Goal: Information Seeking & Learning: Find specific fact

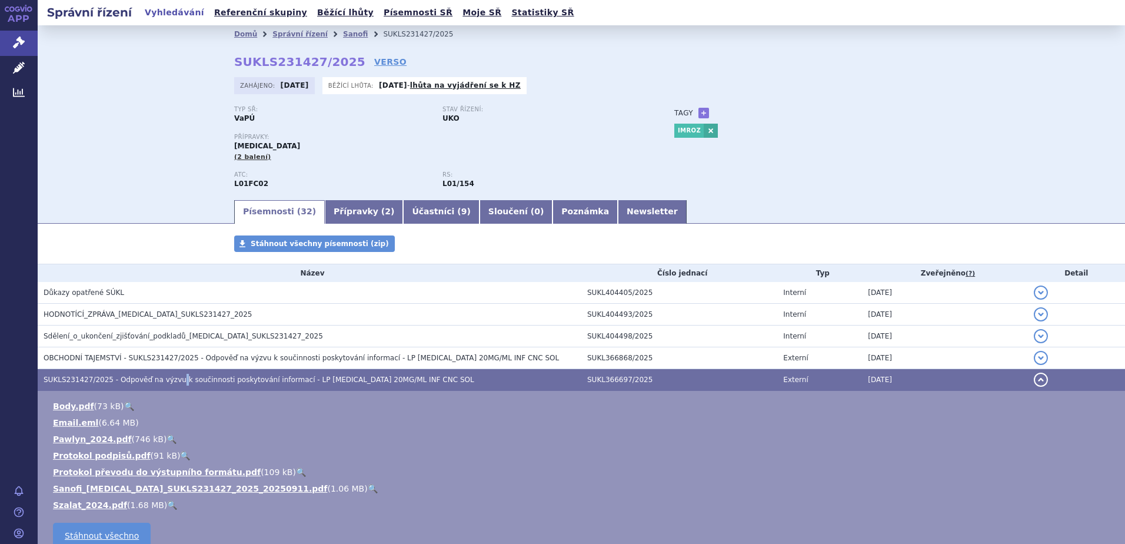
click at [156, 10] on link "Vyhledávání" at bounding box center [174, 13] width 66 height 16
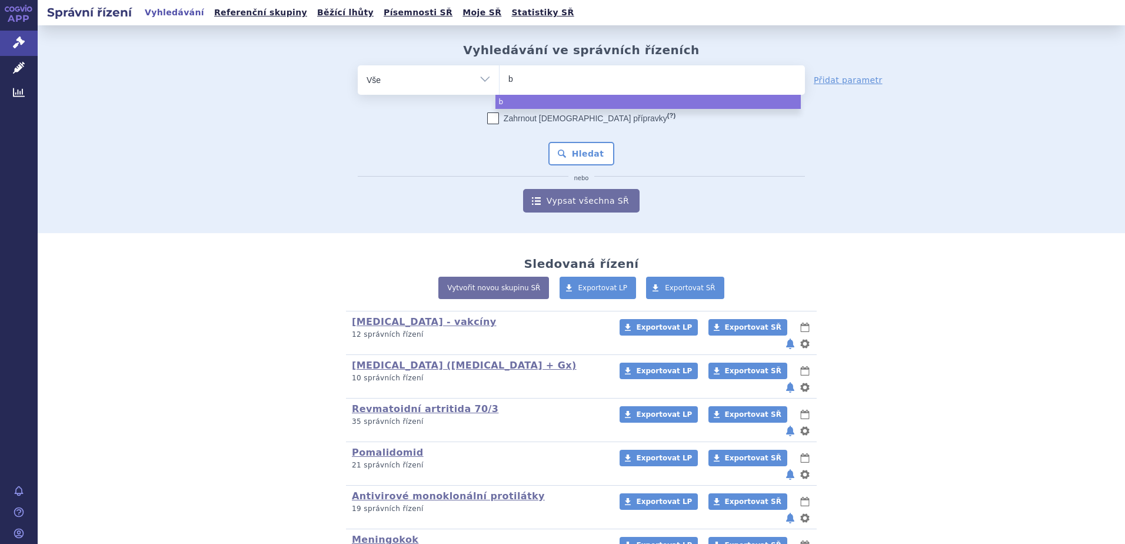
type input "be"
type input "bey"
type input "beyf"
type input "beyfo"
type input "beyfor"
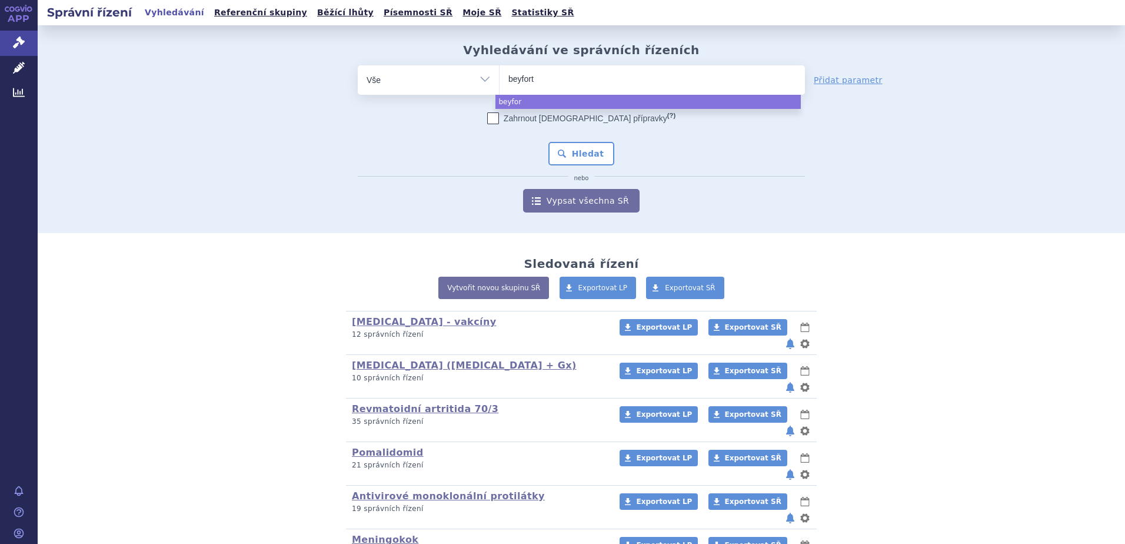
type input "beyfortu"
type input "beyfortus"
select select "beyfortus"
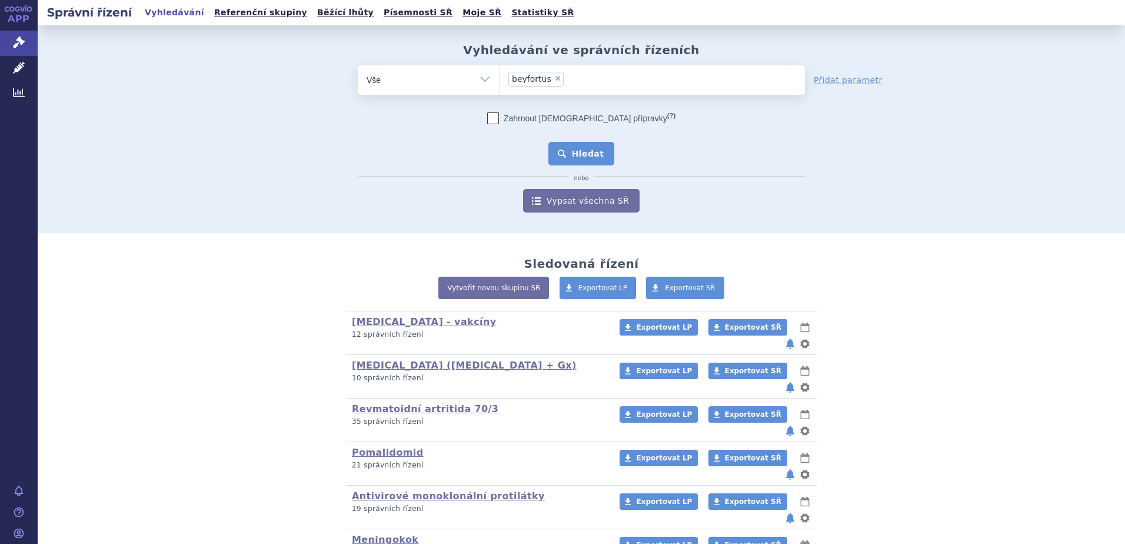
click at [583, 155] on button "Hledat" at bounding box center [581, 154] width 66 height 24
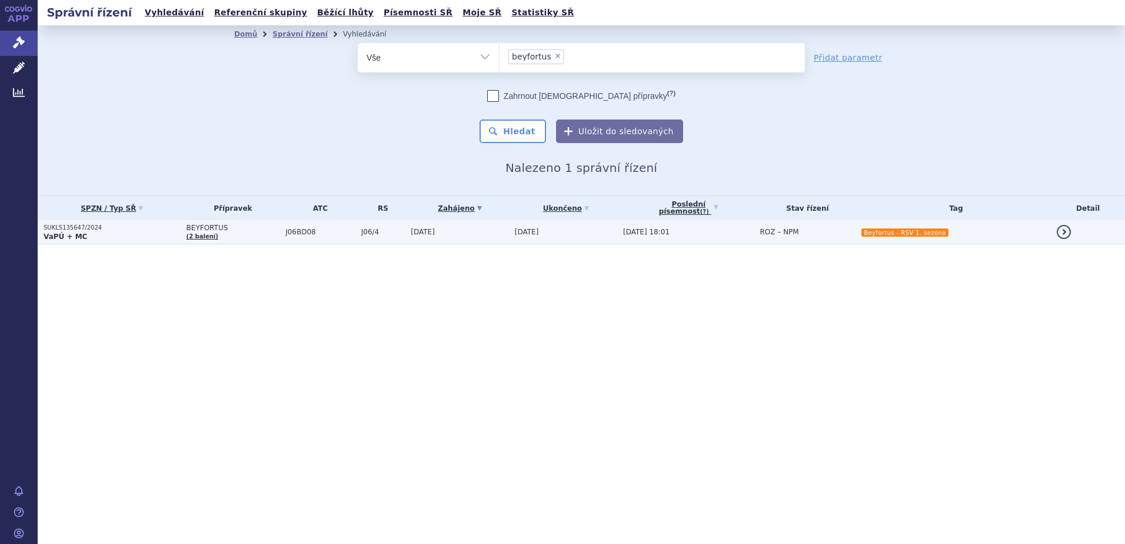
click at [488, 232] on td "[DATE]" at bounding box center [457, 232] width 104 height 24
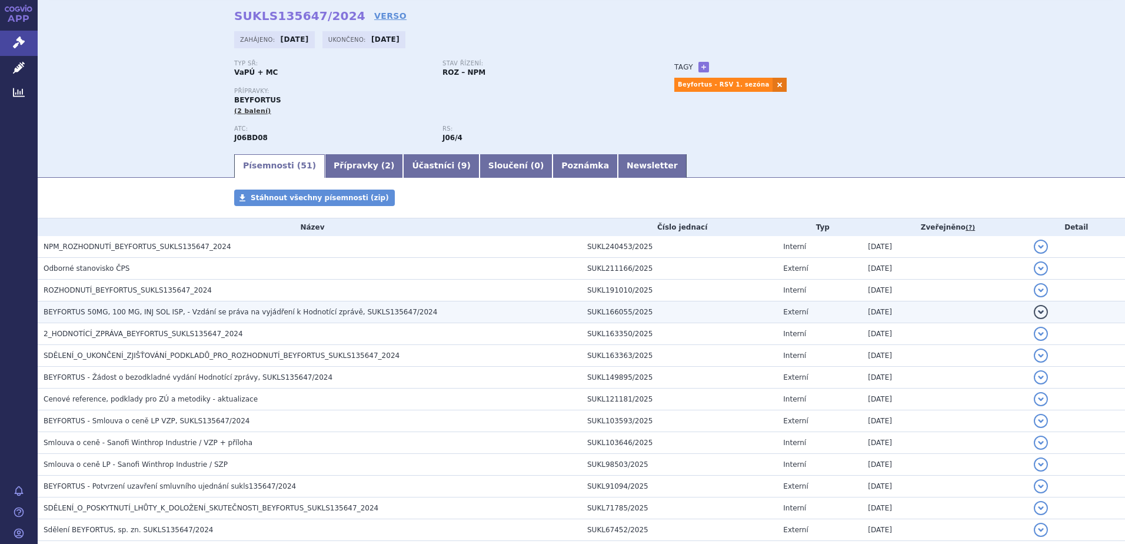
scroll to position [118, 0]
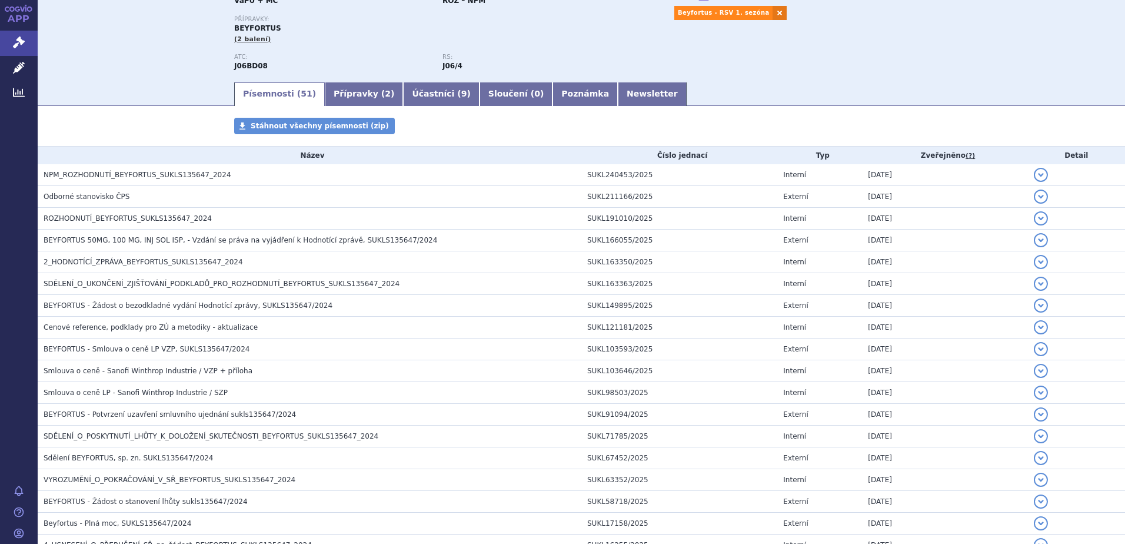
click at [8, 14] on link "APP" at bounding box center [19, 15] width 38 height 31
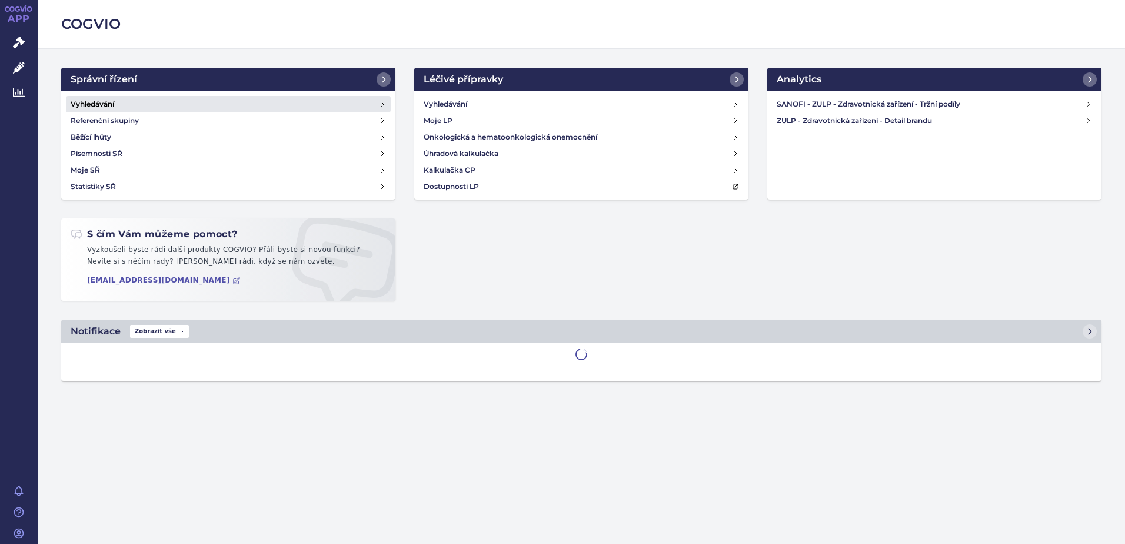
click at [114, 98] on h4 "Vyhledávání" at bounding box center [93, 104] width 44 height 12
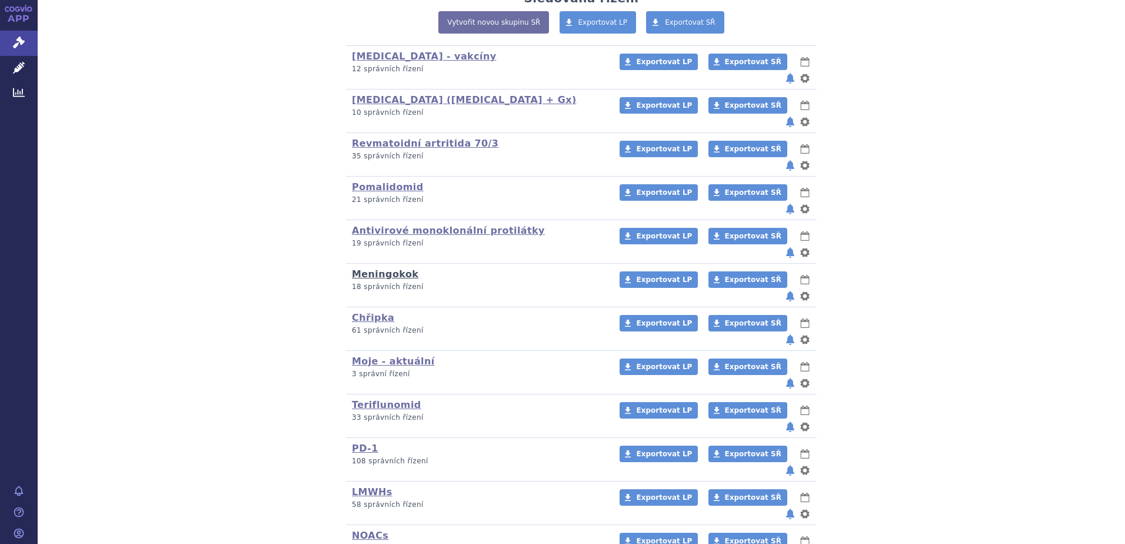
scroll to position [195, 0]
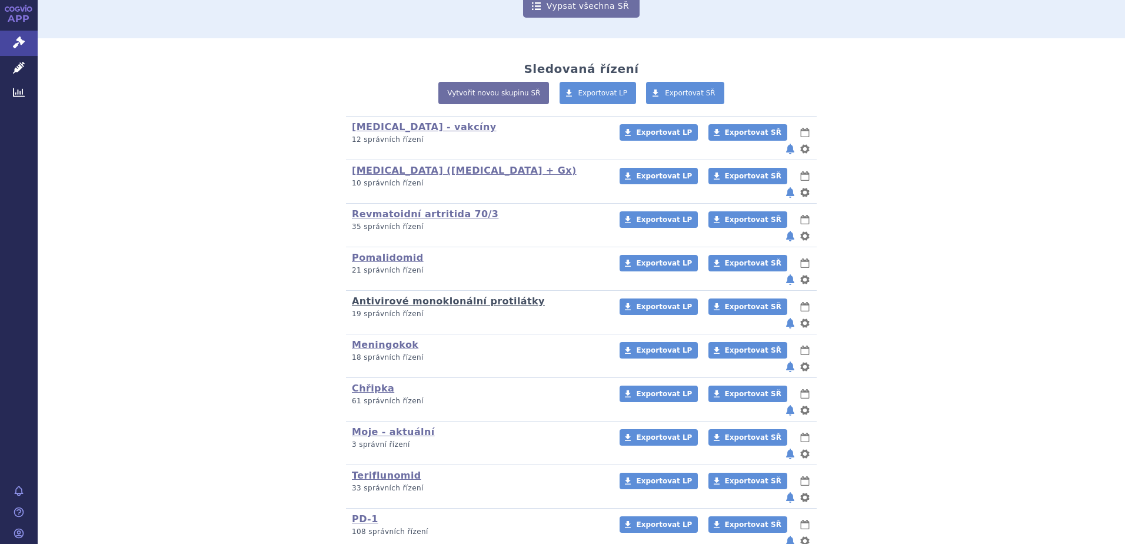
click at [397, 295] on link "Antivirové monoklonální protilátky" at bounding box center [448, 300] width 193 height 11
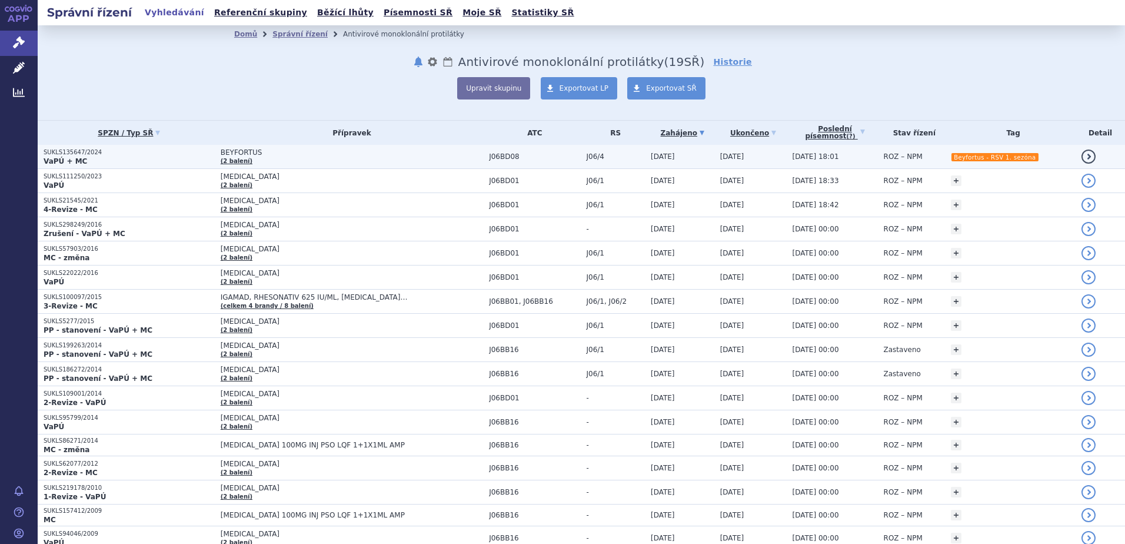
click at [291, 153] on span "BEYFORTUS" at bounding box center [352, 152] width 262 height 8
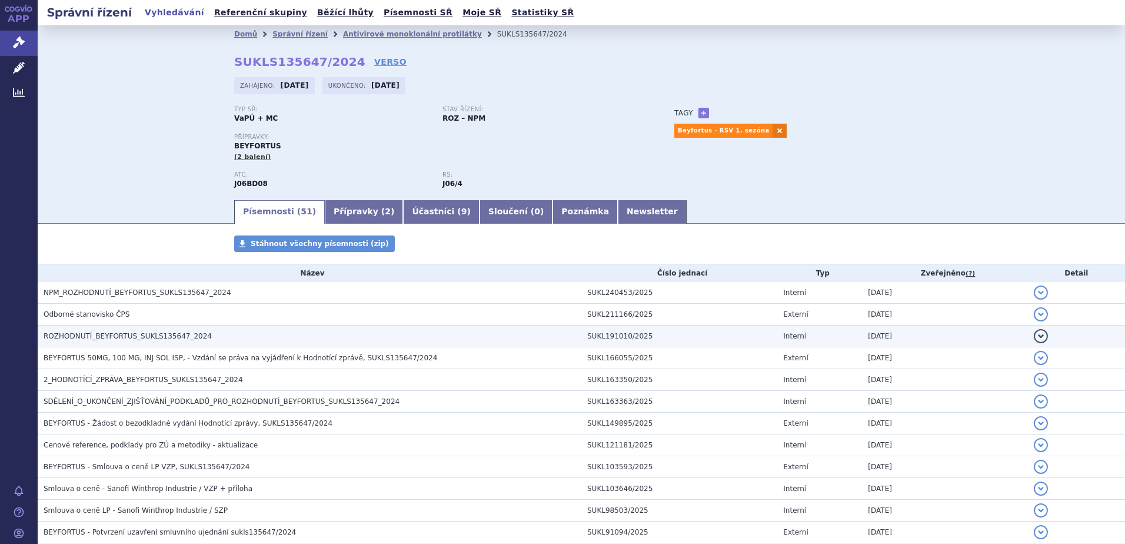
click at [155, 336] on span "ROZHODNUTÍ_BEYFORTUS_SUKLS135647_2024" at bounding box center [128, 336] width 168 height 8
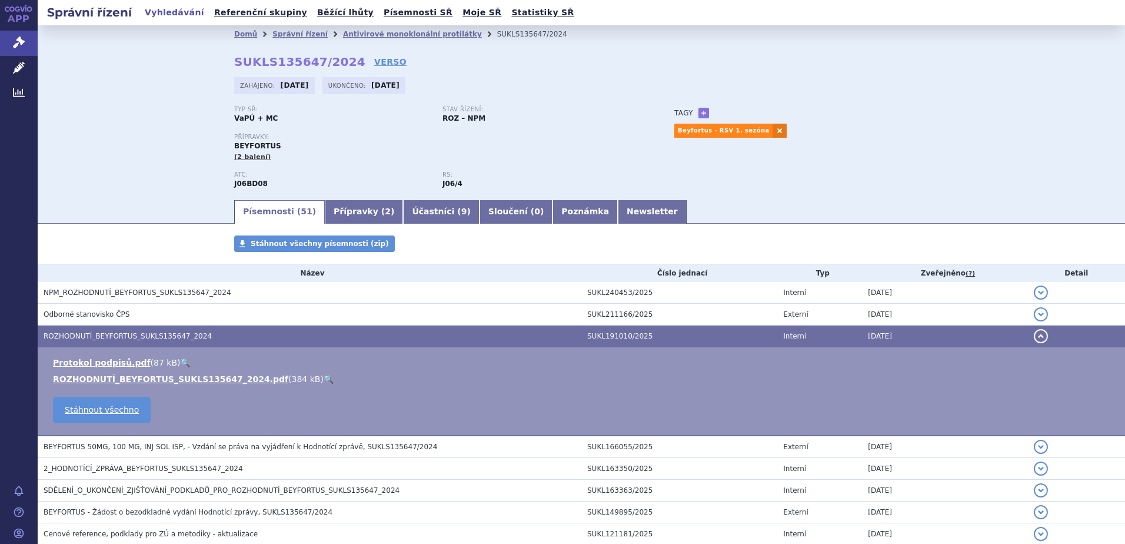
click at [324, 377] on link "🔍" at bounding box center [329, 378] width 10 height 9
